Goal: Find specific page/section: Find specific page/section

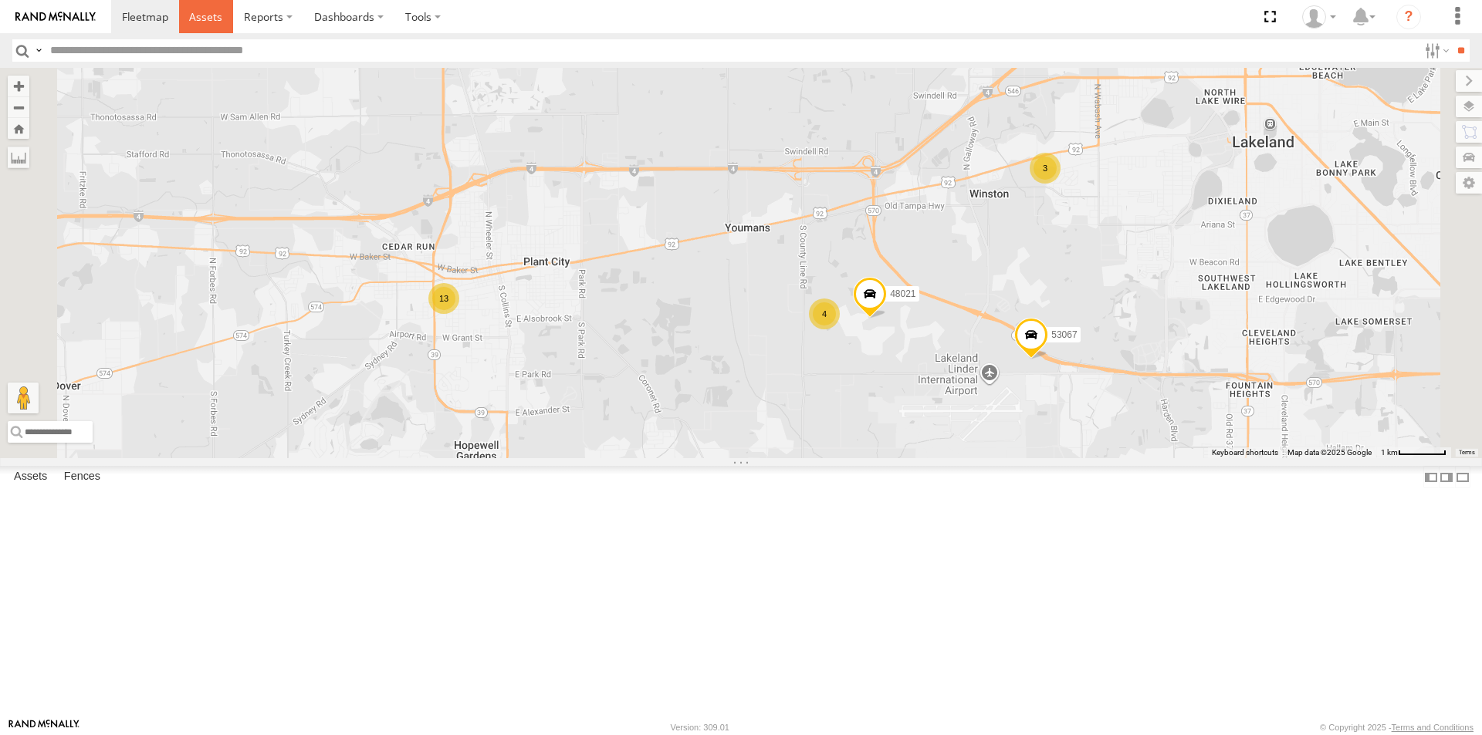
click at [204, 20] on span at bounding box center [205, 16] width 33 height 15
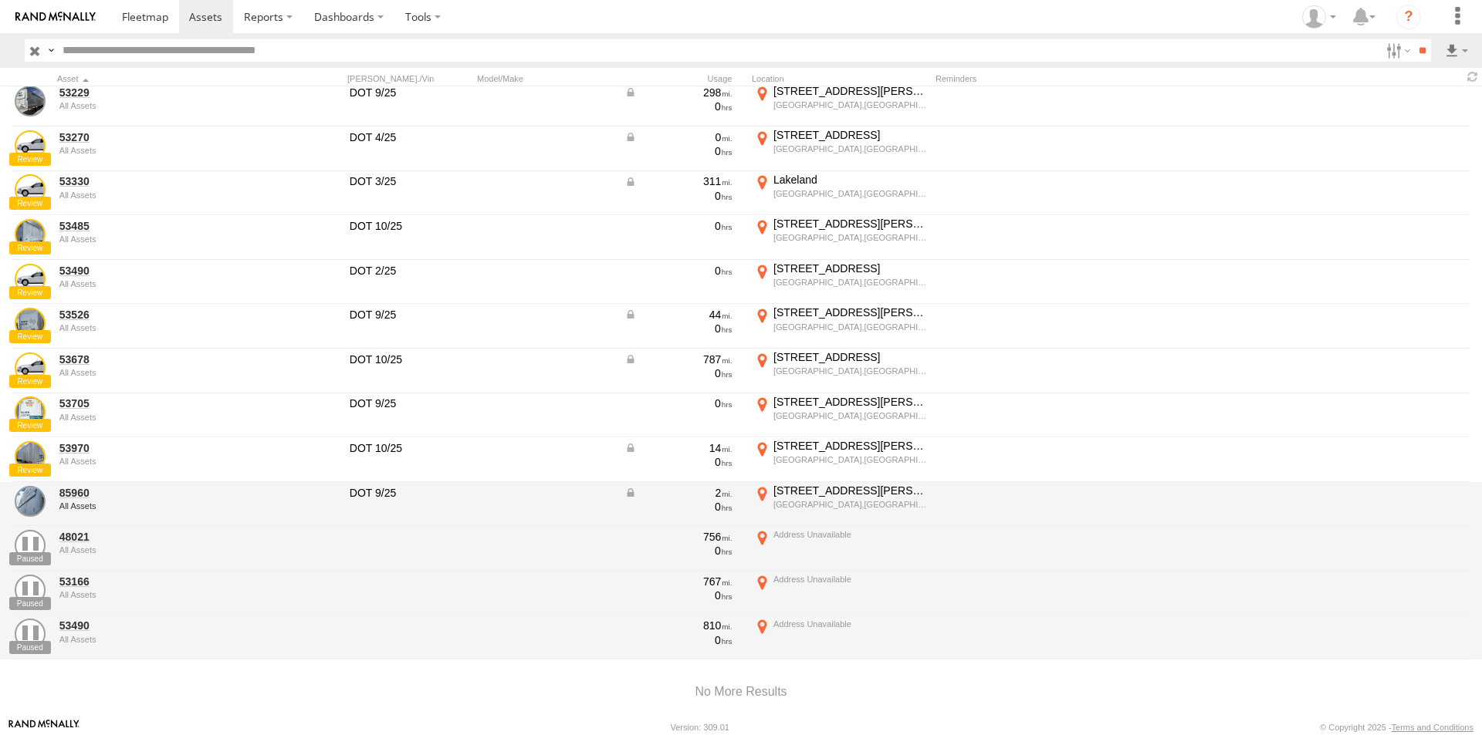
scroll to position [575, 0]
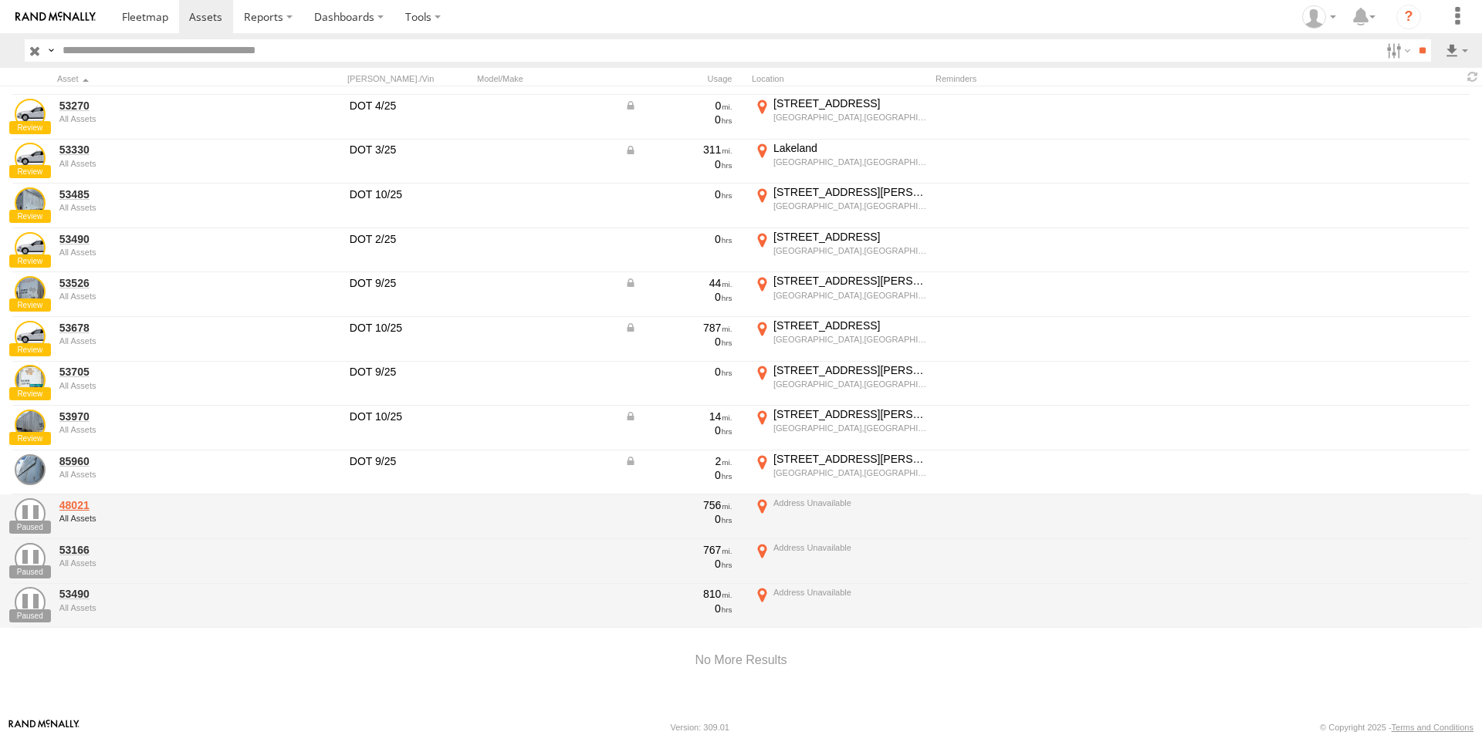
click at [76, 505] on link "48021" at bounding box center [164, 506] width 211 height 14
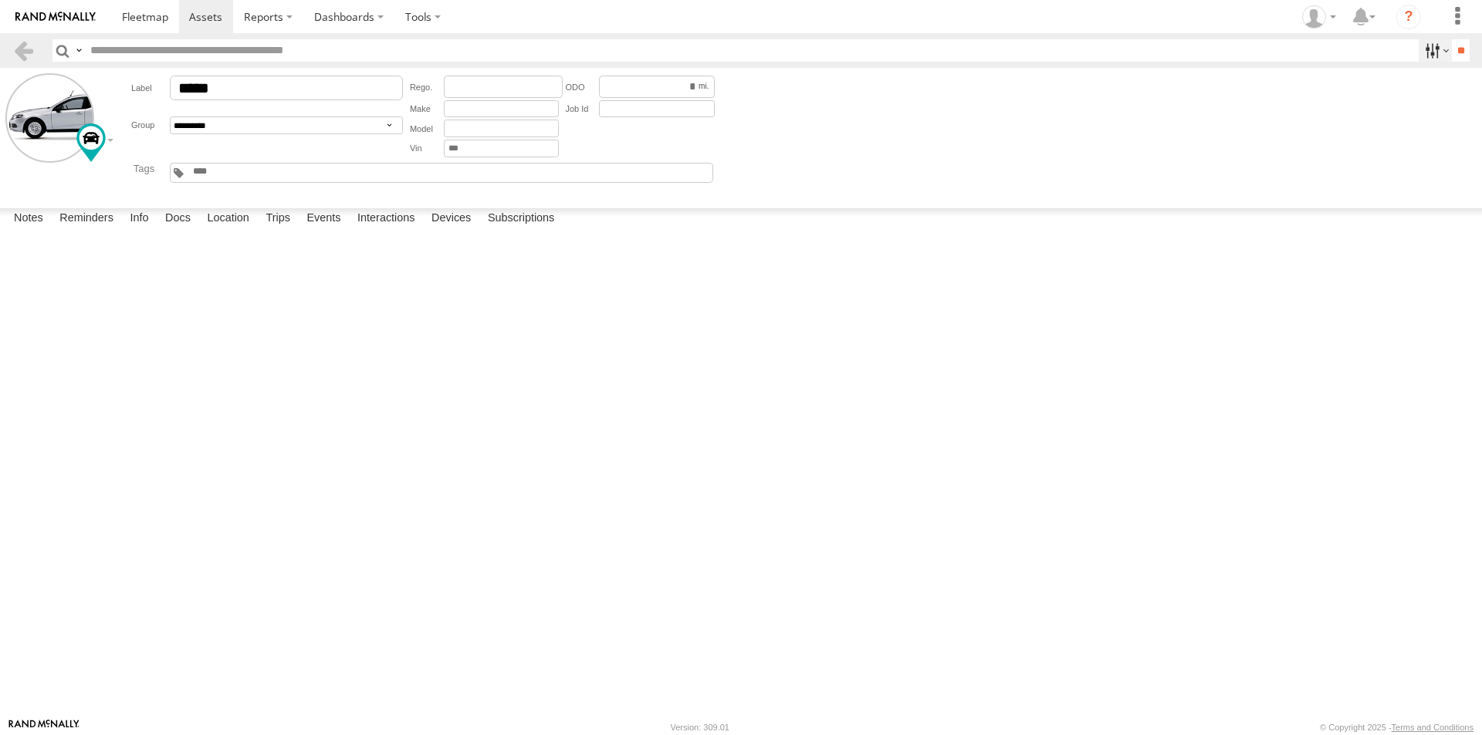
click at [1426, 56] on label at bounding box center [1434, 50] width 33 height 22
click at [1418, 62] on div at bounding box center [1418, 50] width 0 height 22
click at [1458, 11] on label at bounding box center [1457, 16] width 34 height 33
click at [1418, 62] on div at bounding box center [1418, 50] width 0 height 22
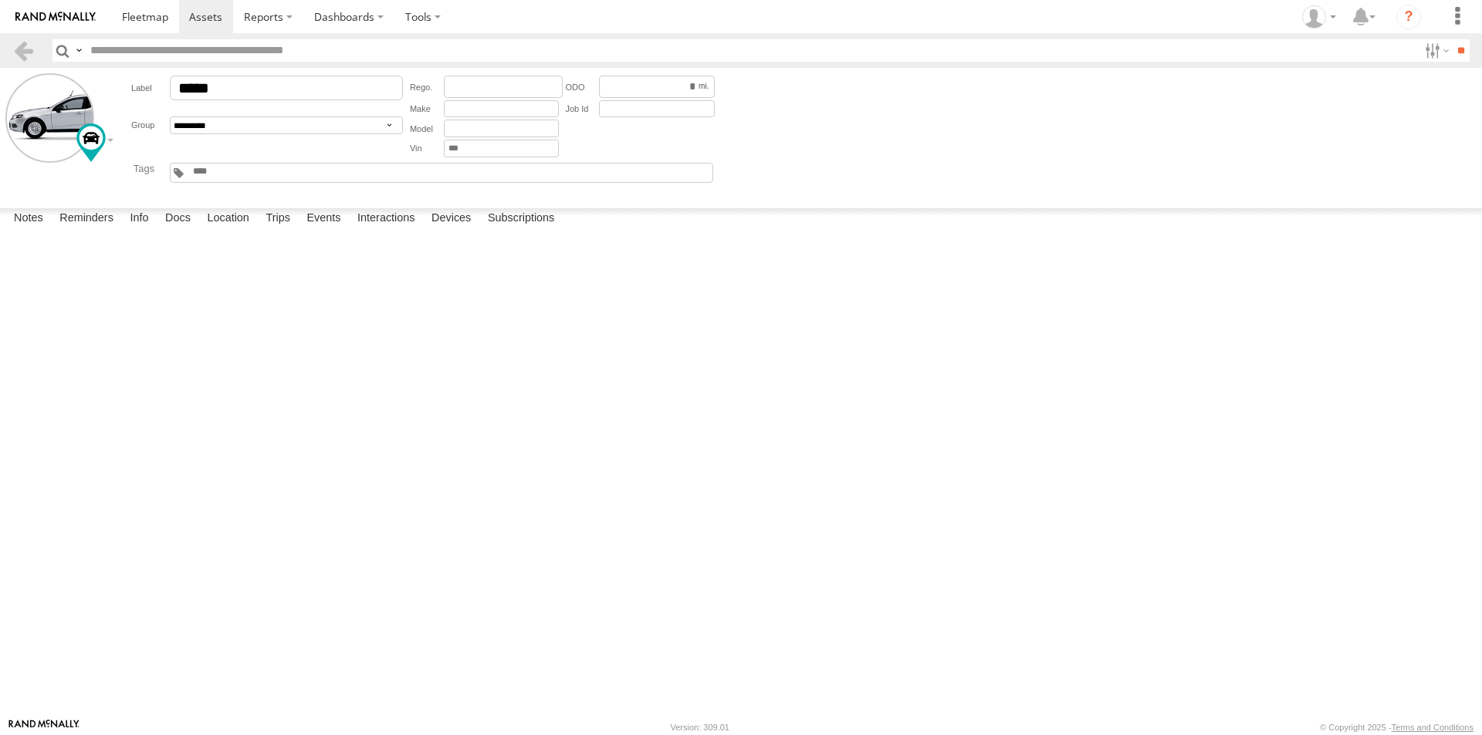
click at [1418, 62] on div at bounding box center [1418, 50] width 0 height 22
drag, startPoint x: 1019, startPoint y: 221, endPoint x: 1126, endPoint y: 208, distance: 108.0
click at [1418, 62] on div at bounding box center [1418, 50] width 0 height 22
click at [1424, 52] on label at bounding box center [1434, 50] width 33 height 22
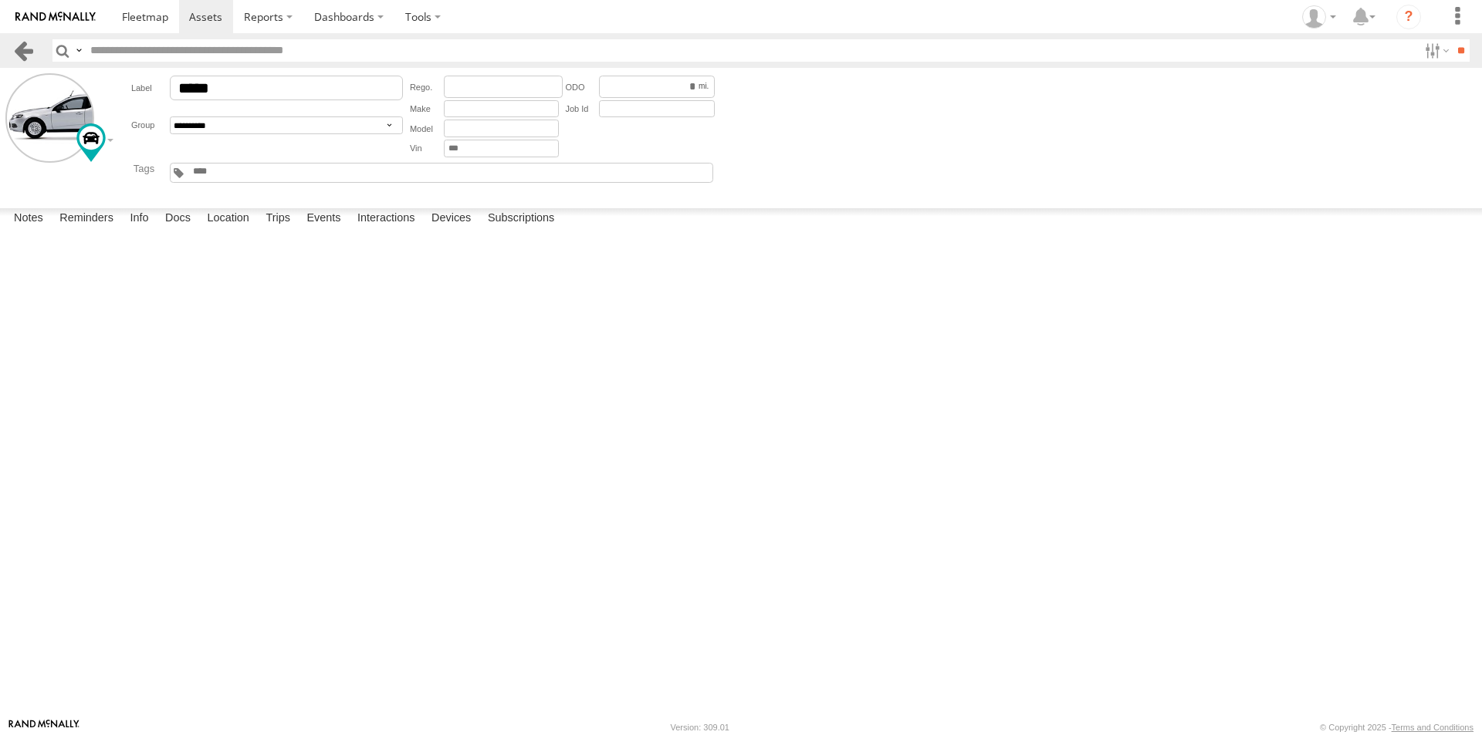
click at [15, 47] on link at bounding box center [23, 50] width 22 height 22
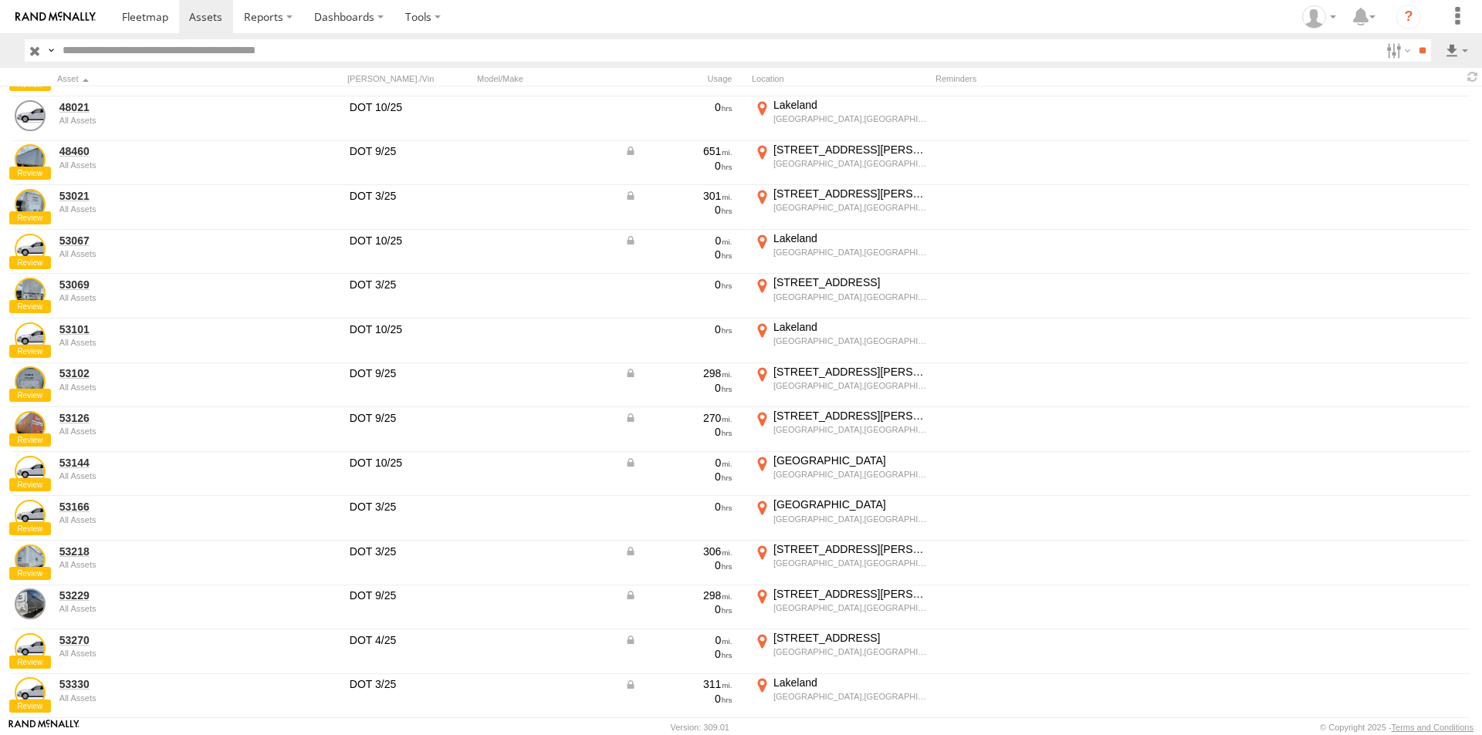
scroll to position [575, 0]
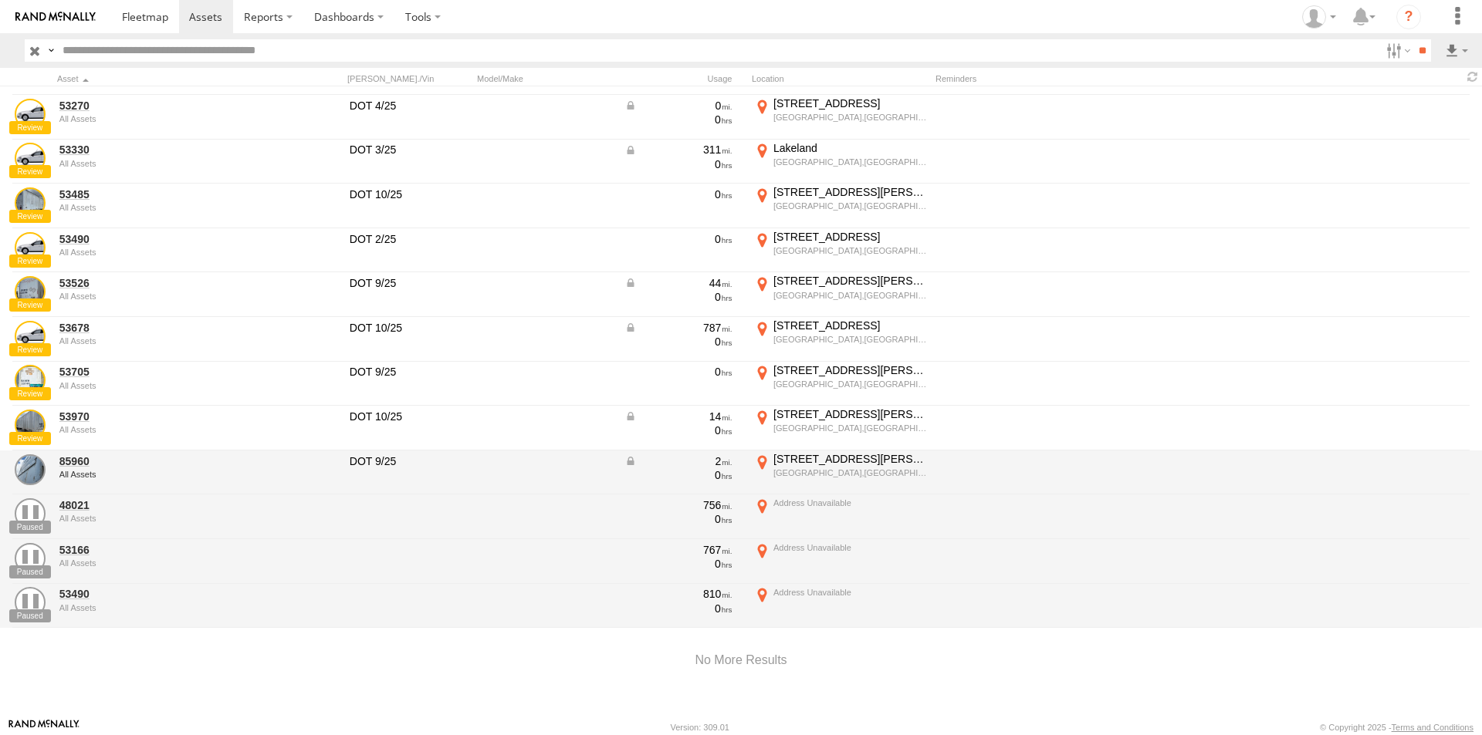
drag, startPoint x: 66, startPoint y: 500, endPoint x: 140, endPoint y: 482, distance: 76.2
click at [140, 482] on div "85960 All Assets" at bounding box center [165, 473] width 216 height 42
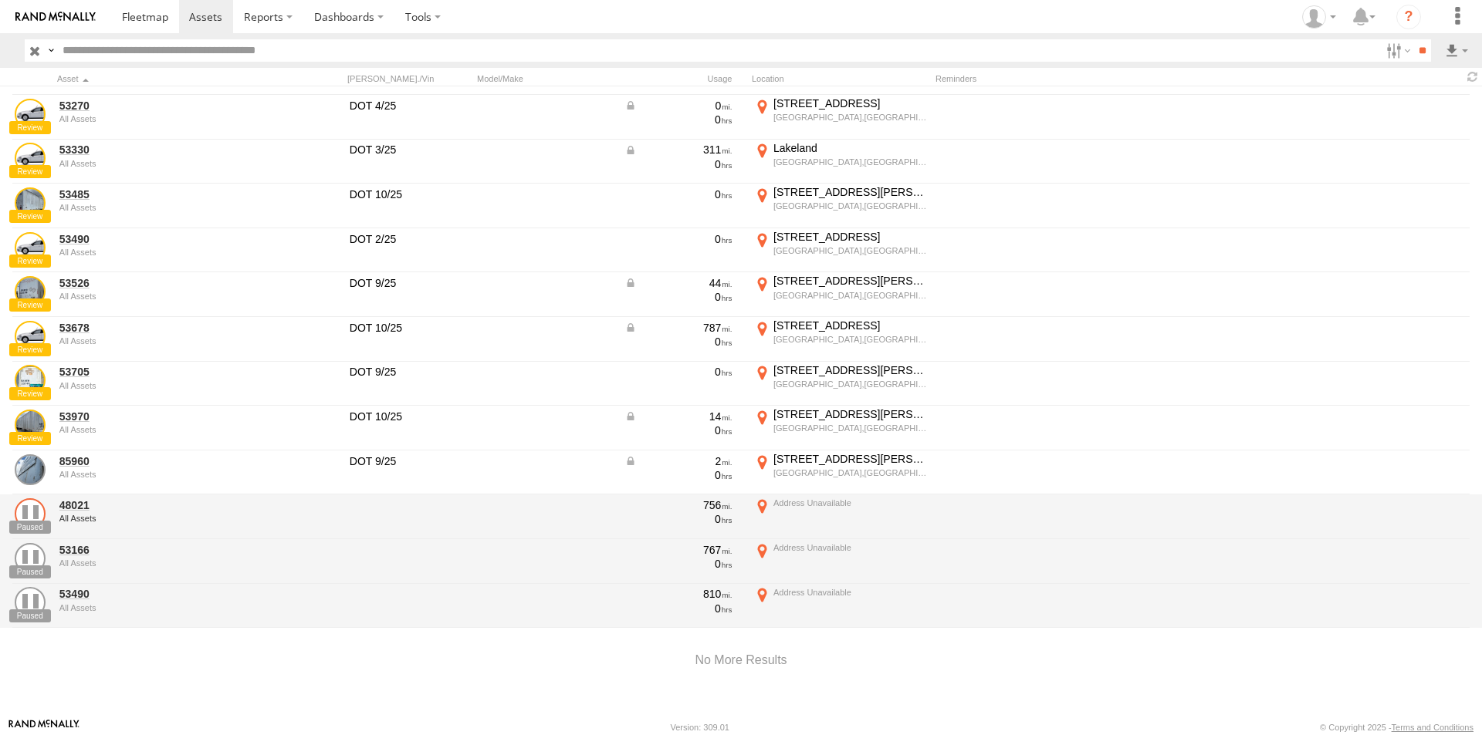
click at [33, 520] on link at bounding box center [30, 514] width 31 height 31
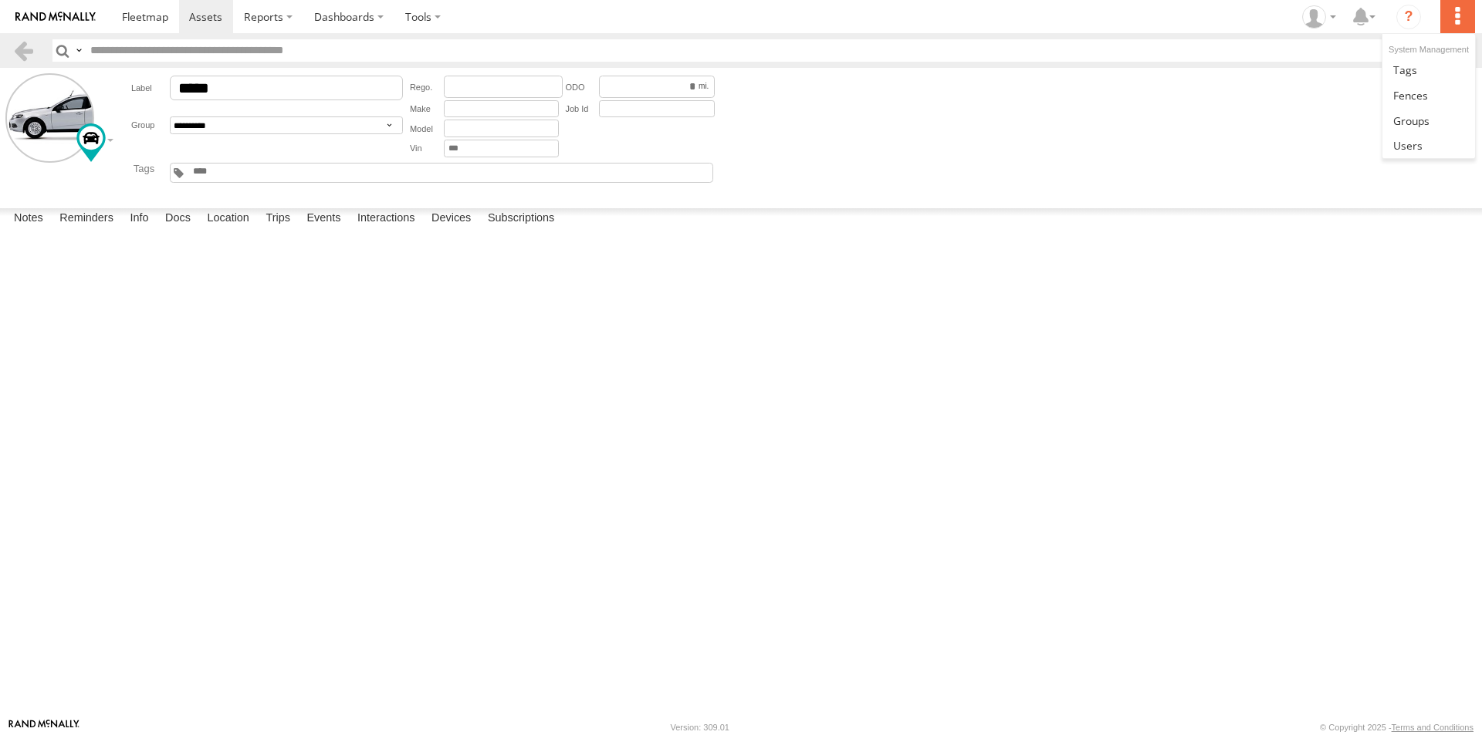
click at [1455, 18] on label at bounding box center [1457, 16] width 34 height 33
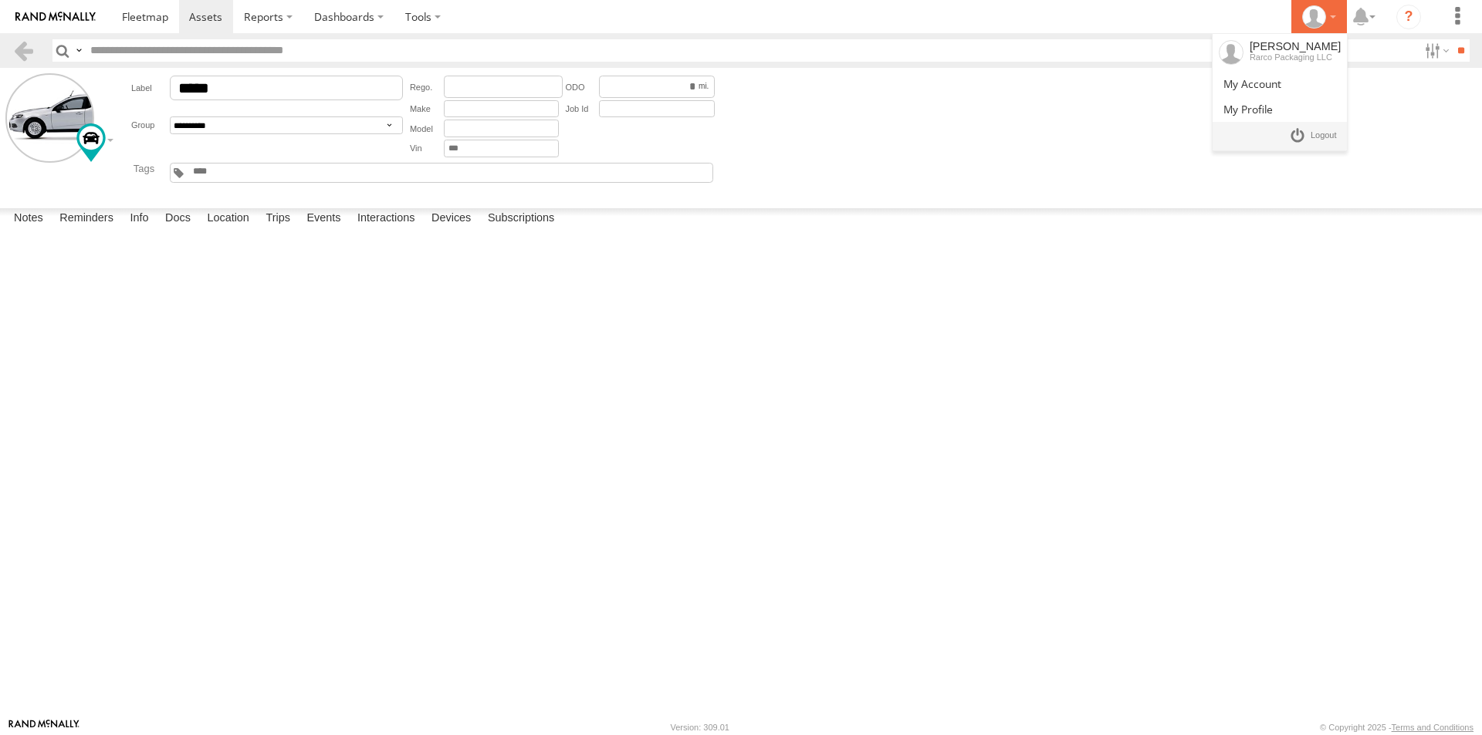
click at [1331, 15] on div at bounding box center [1318, 16] width 45 height 23
click at [1368, 19] on icon at bounding box center [1361, 16] width 28 height 19
click at [1229, 134] on form "**********" at bounding box center [740, 134] width 1471 height 123
click at [1422, 56] on label at bounding box center [1434, 50] width 33 height 22
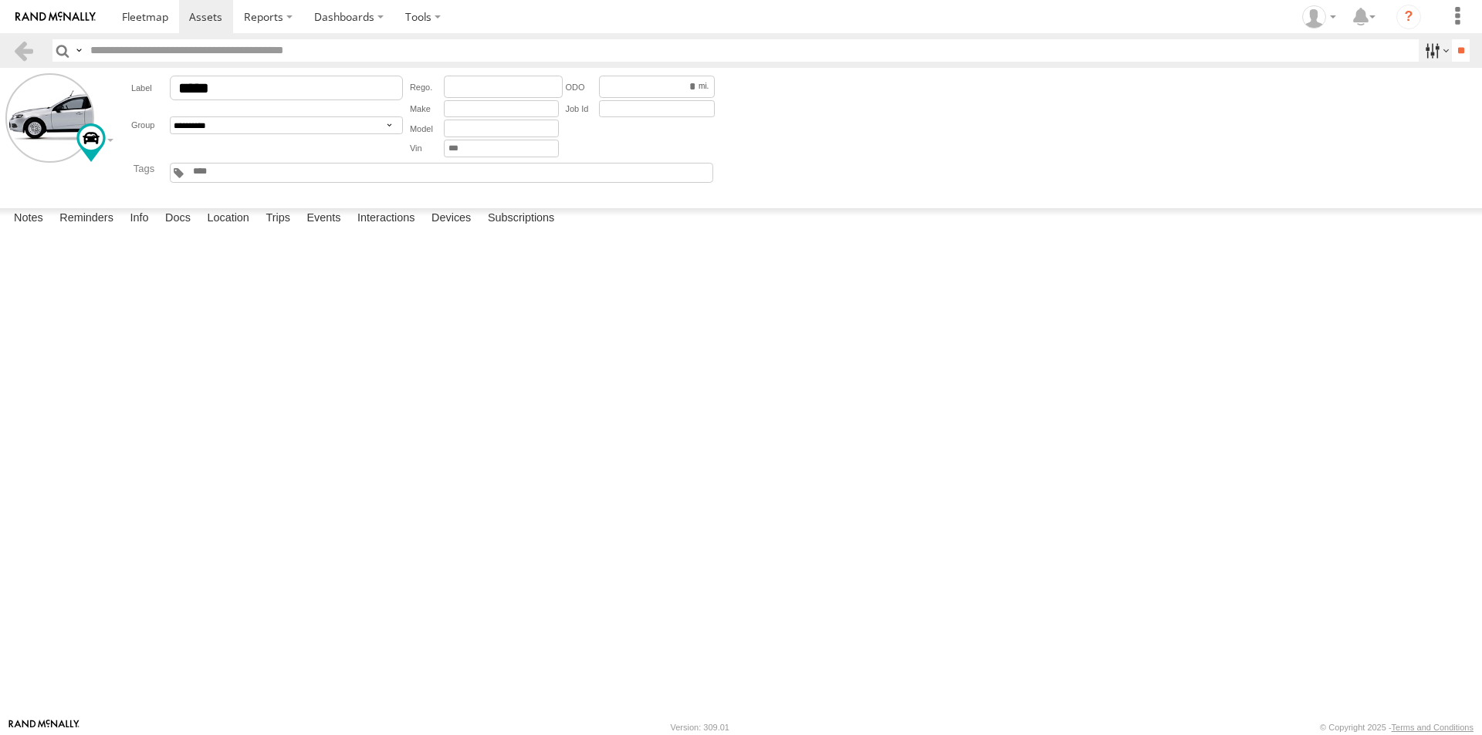
click at [1422, 56] on label at bounding box center [1434, 50] width 33 height 22
click at [29, 50] on link at bounding box center [23, 50] width 22 height 22
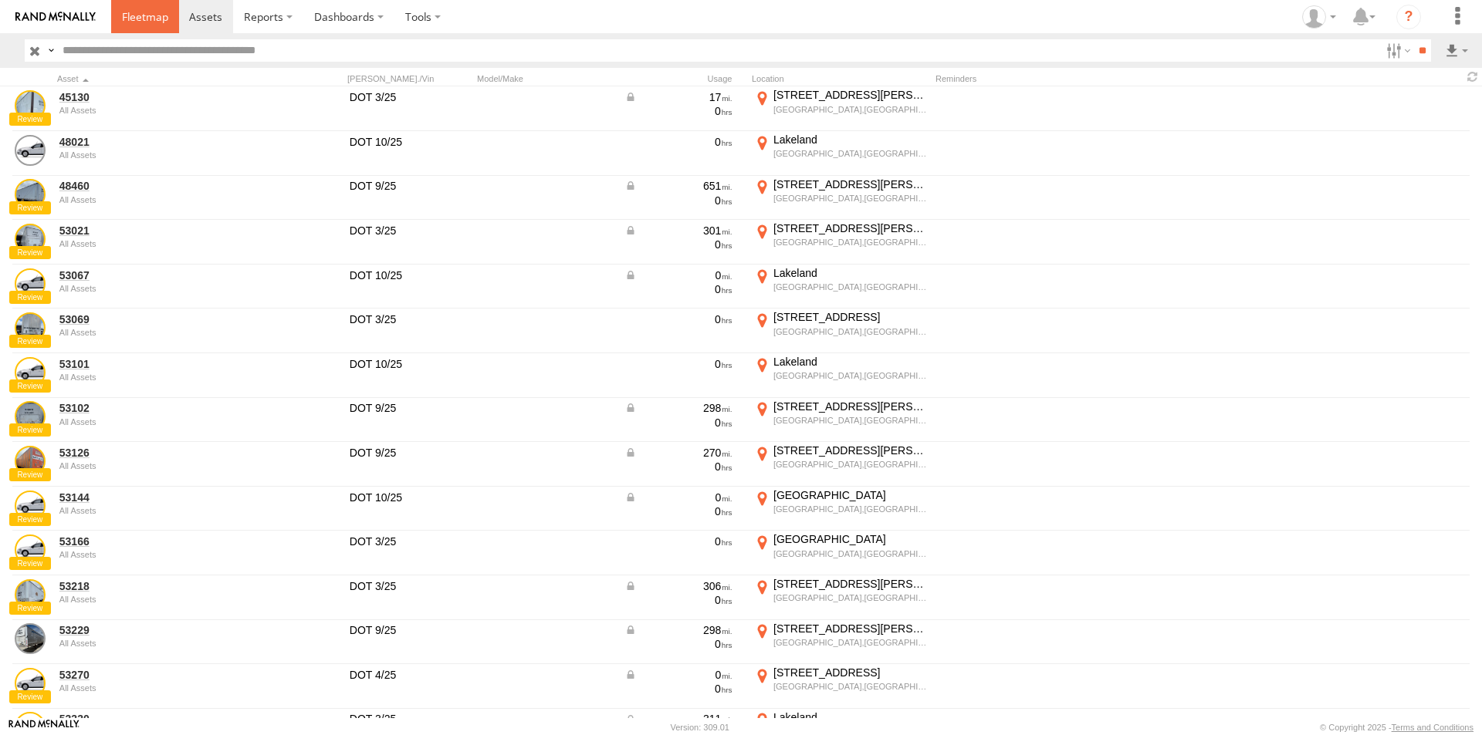
click at [149, 28] on link at bounding box center [145, 16] width 68 height 33
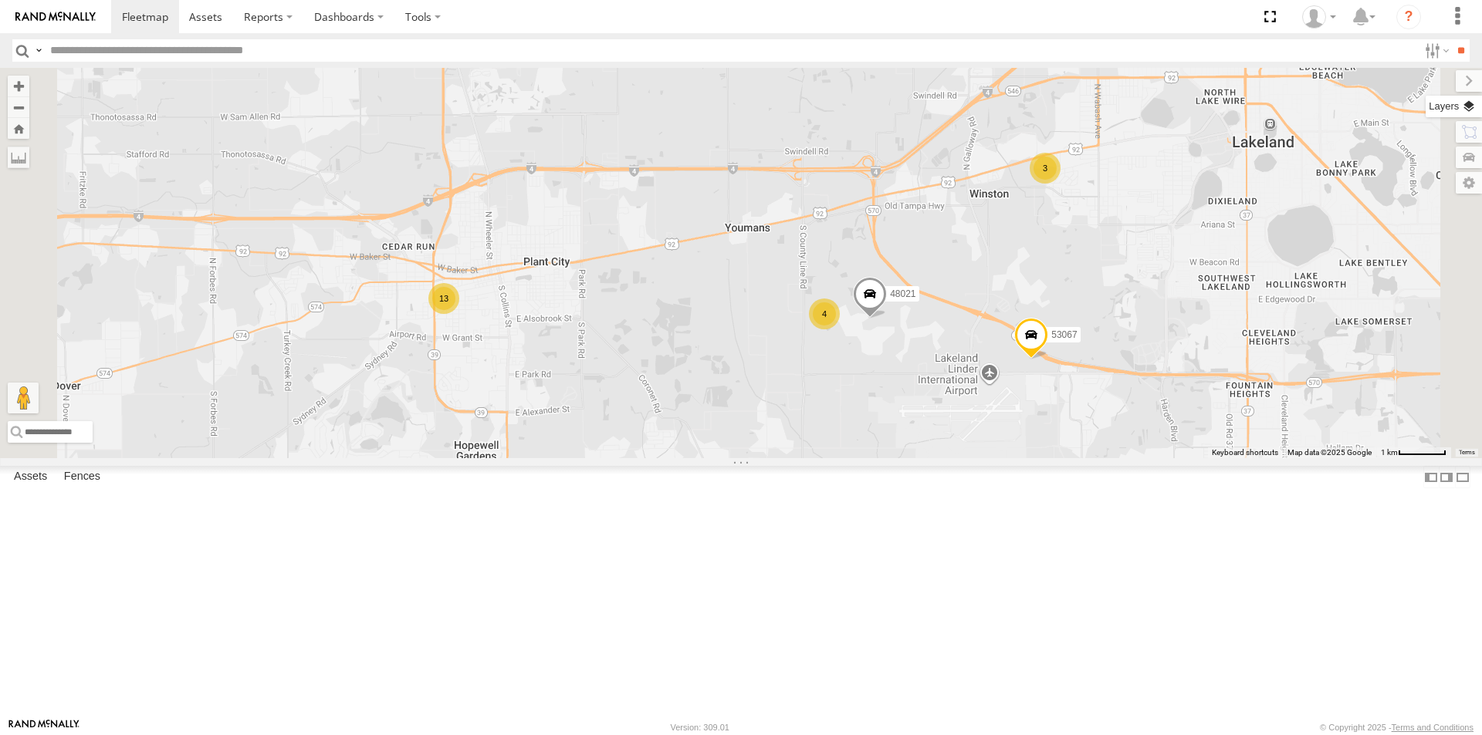
click at [1472, 107] on label at bounding box center [1453, 107] width 56 height 22
click at [1430, 79] on label at bounding box center [1456, 81] width 52 height 22
click at [1470, 113] on label at bounding box center [1453, 107] width 56 height 22
click at [1425, 106] on label at bounding box center [1453, 107] width 56 height 22
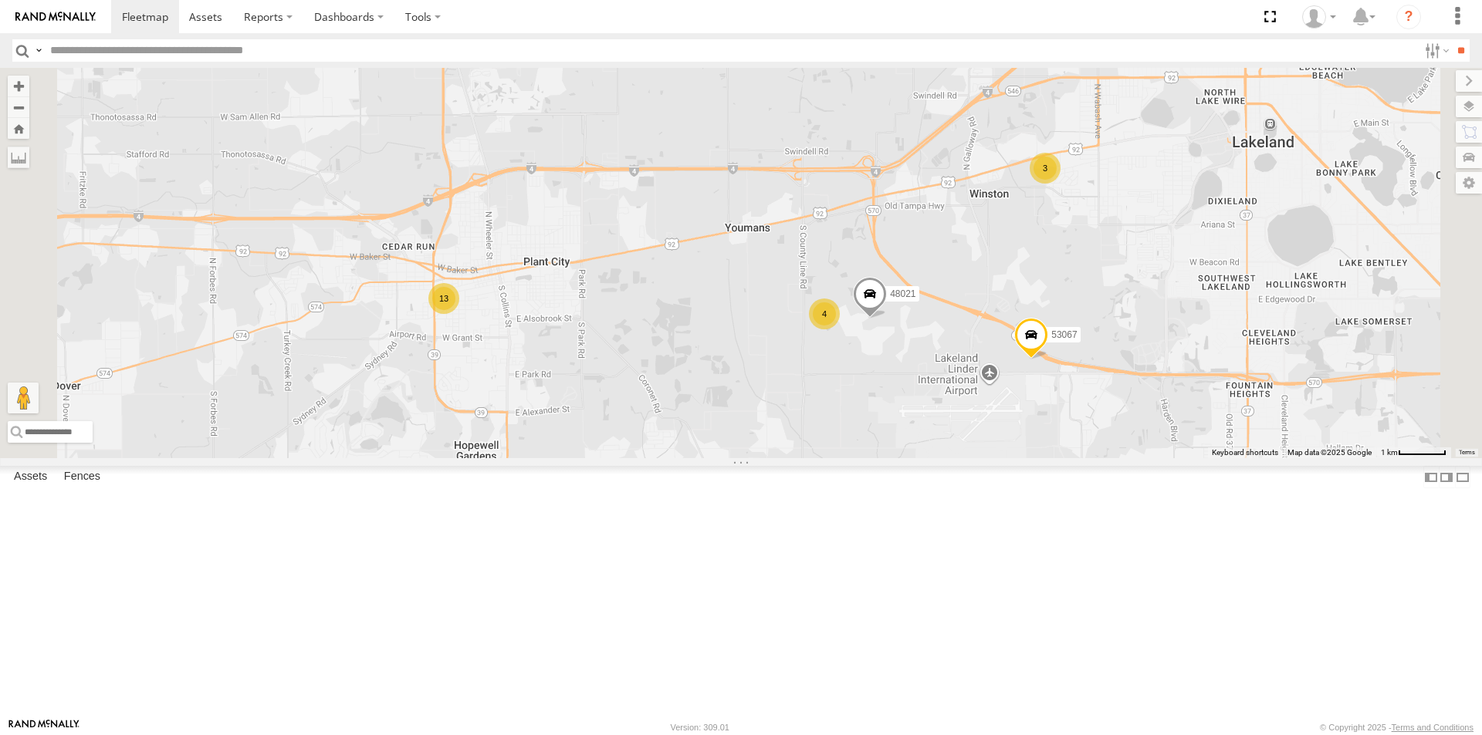
click at [0, 0] on span "Basemaps" at bounding box center [0, 0] width 0 height 0
click at [0, 0] on span "Satellite + Roadmap" at bounding box center [0, 0] width 0 height 0
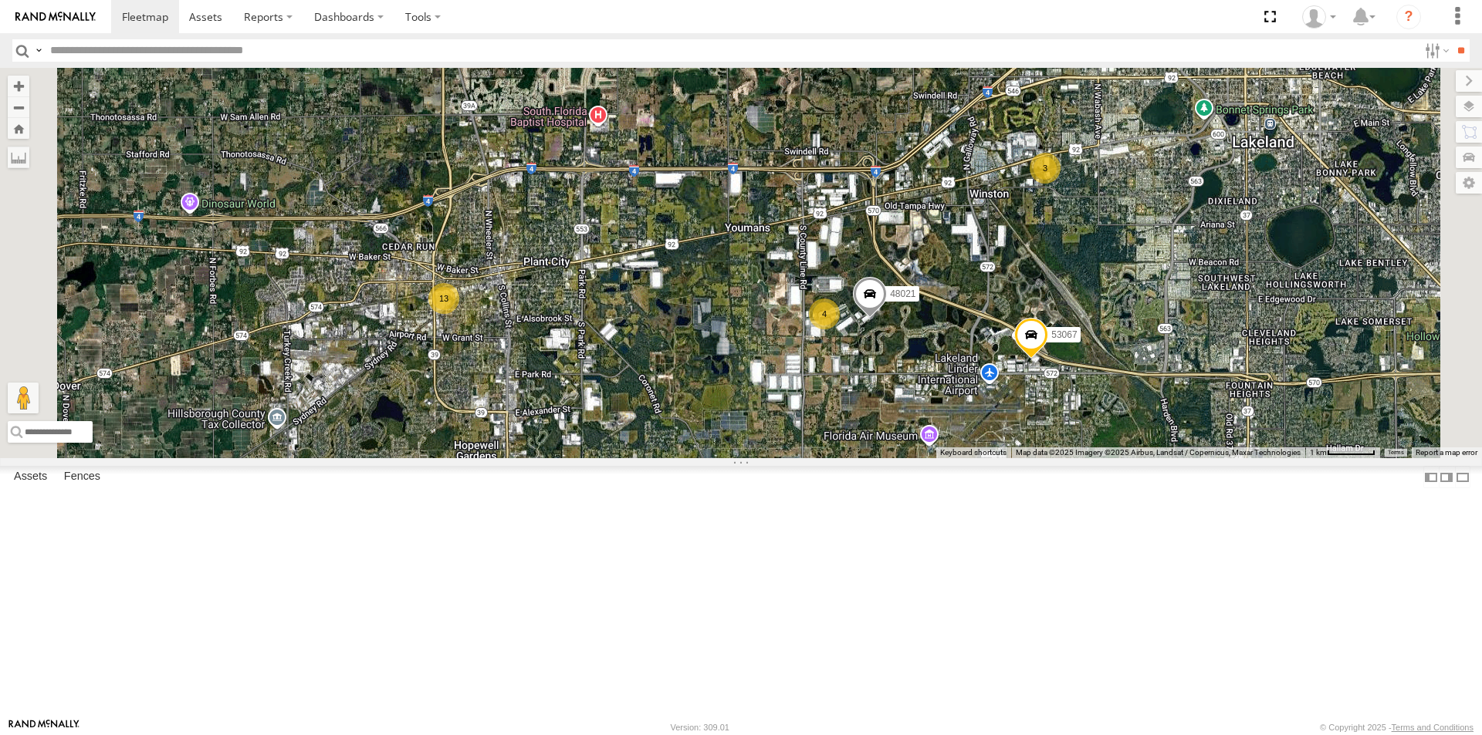
click at [900, 445] on div "13 3 48021 53067 4" at bounding box center [741, 263] width 1482 height 390
click at [1455, 85] on label at bounding box center [1468, 81] width 26 height 22
click at [0, 0] on div "All Assets" at bounding box center [0, 0] width 0 height 0
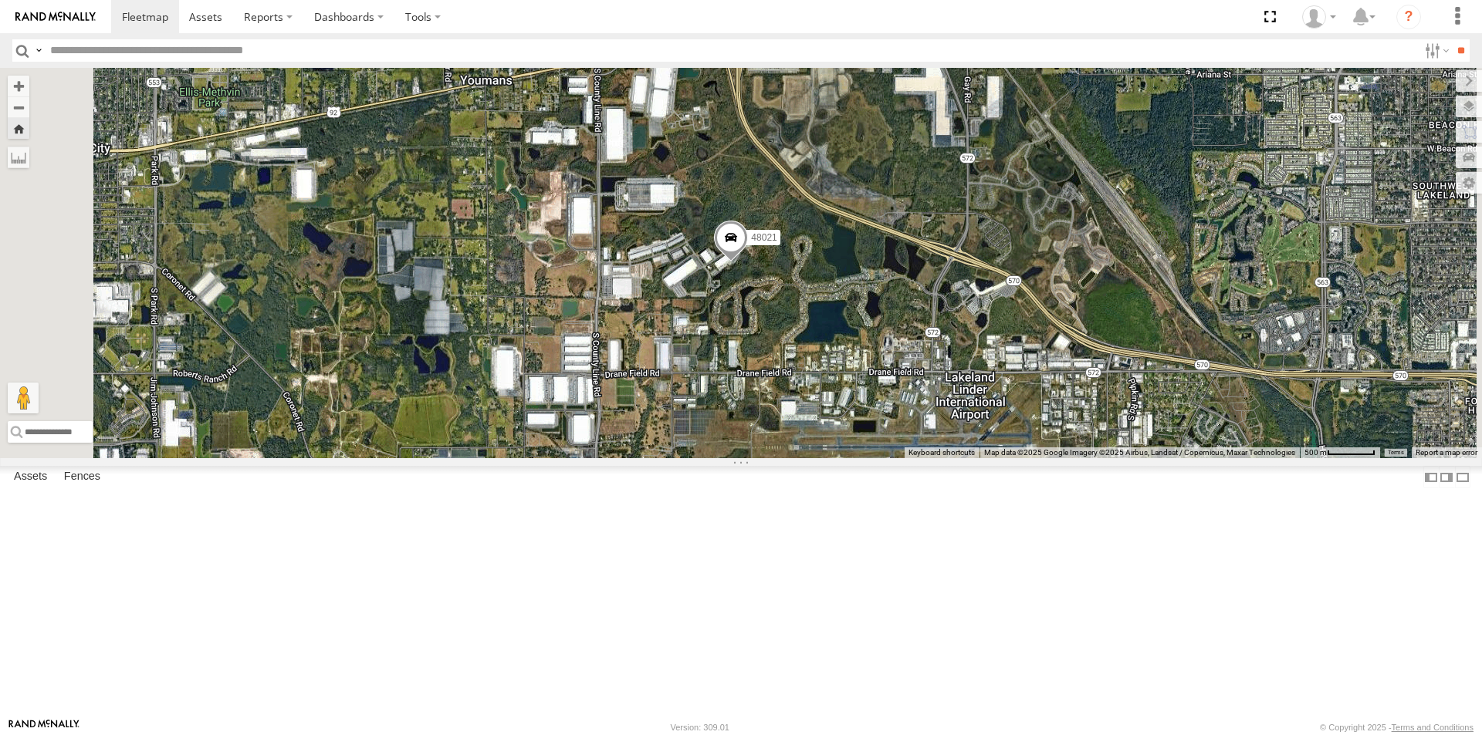
click at [0, 0] on span "Asset" at bounding box center [0, 0] width 0 height 0
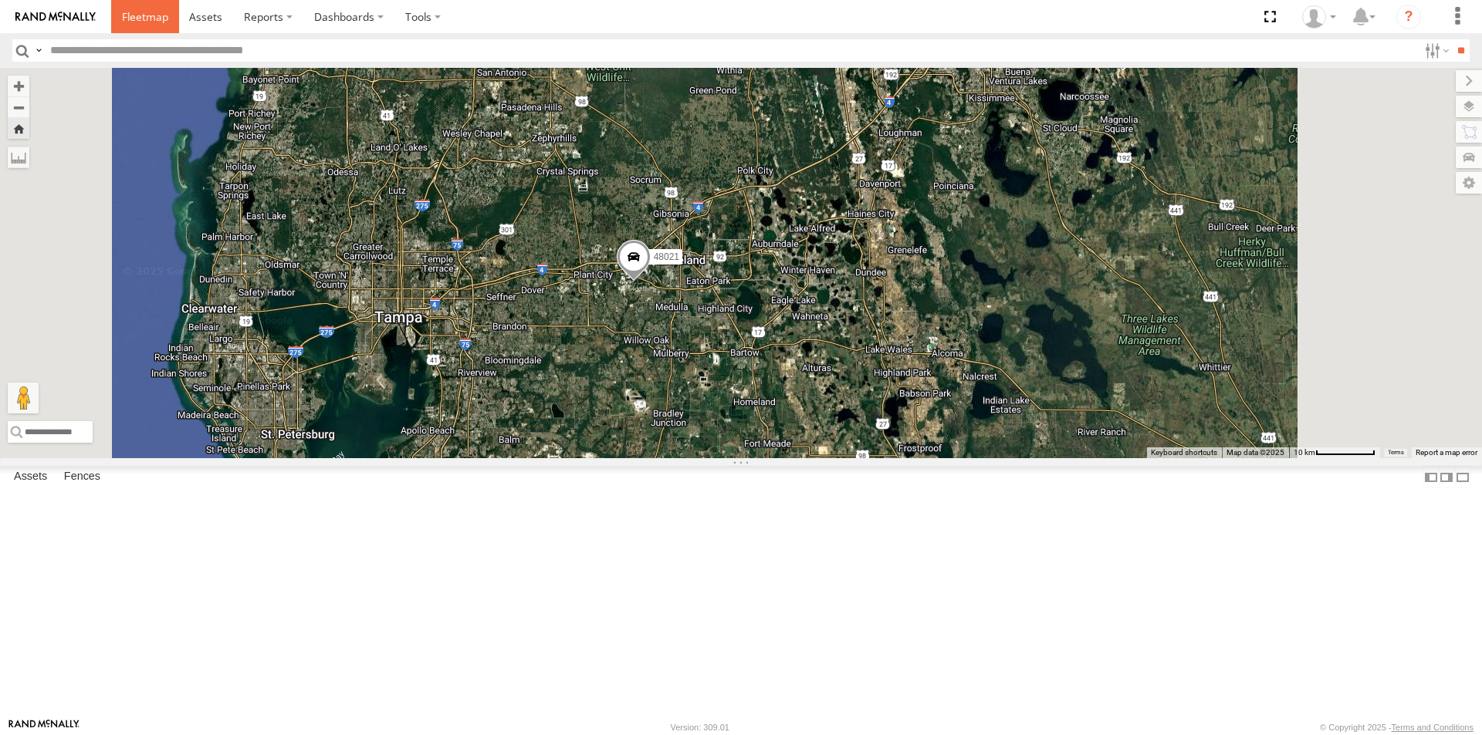
click at [155, 5] on link at bounding box center [145, 16] width 68 height 33
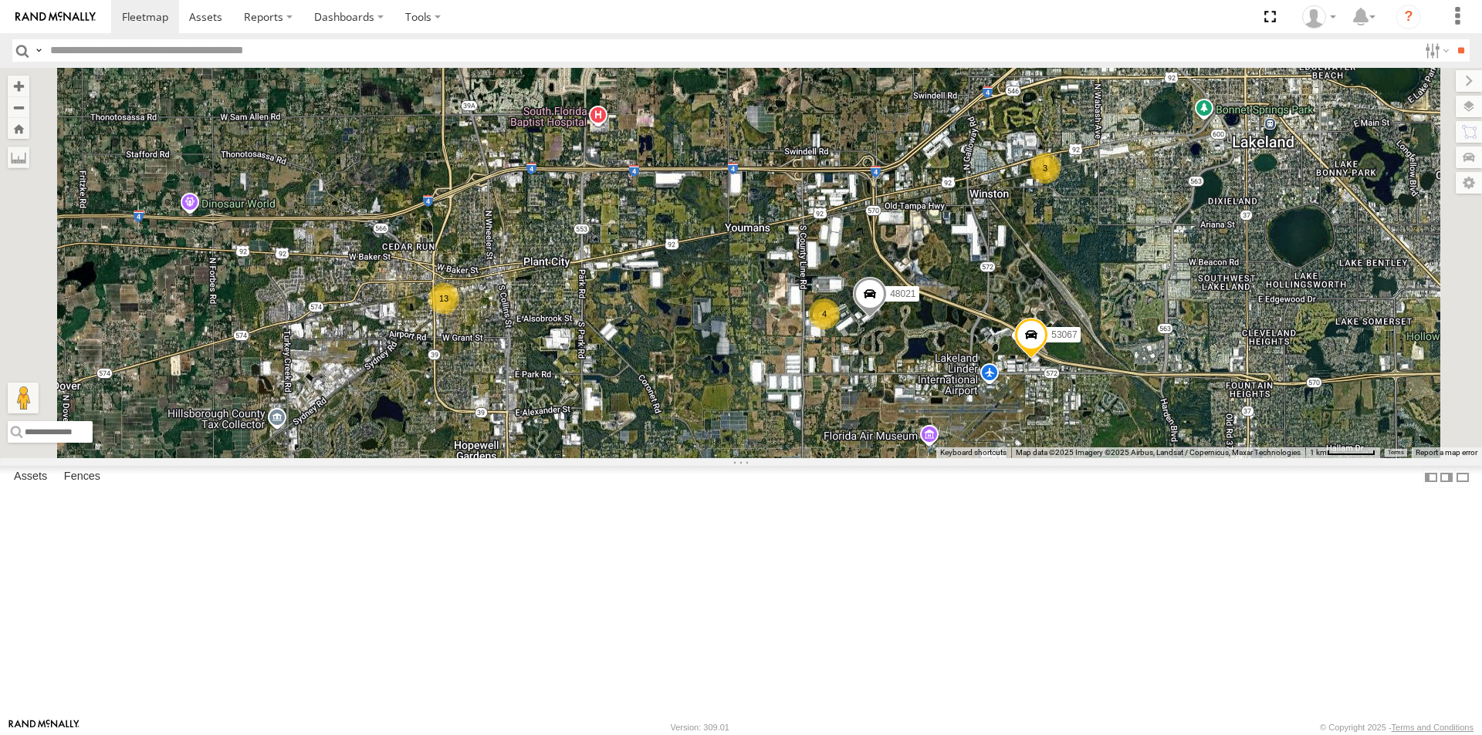
click at [0, 0] on span "Asset" at bounding box center [0, 0] width 0 height 0
